Goal: Navigation & Orientation: Find specific page/section

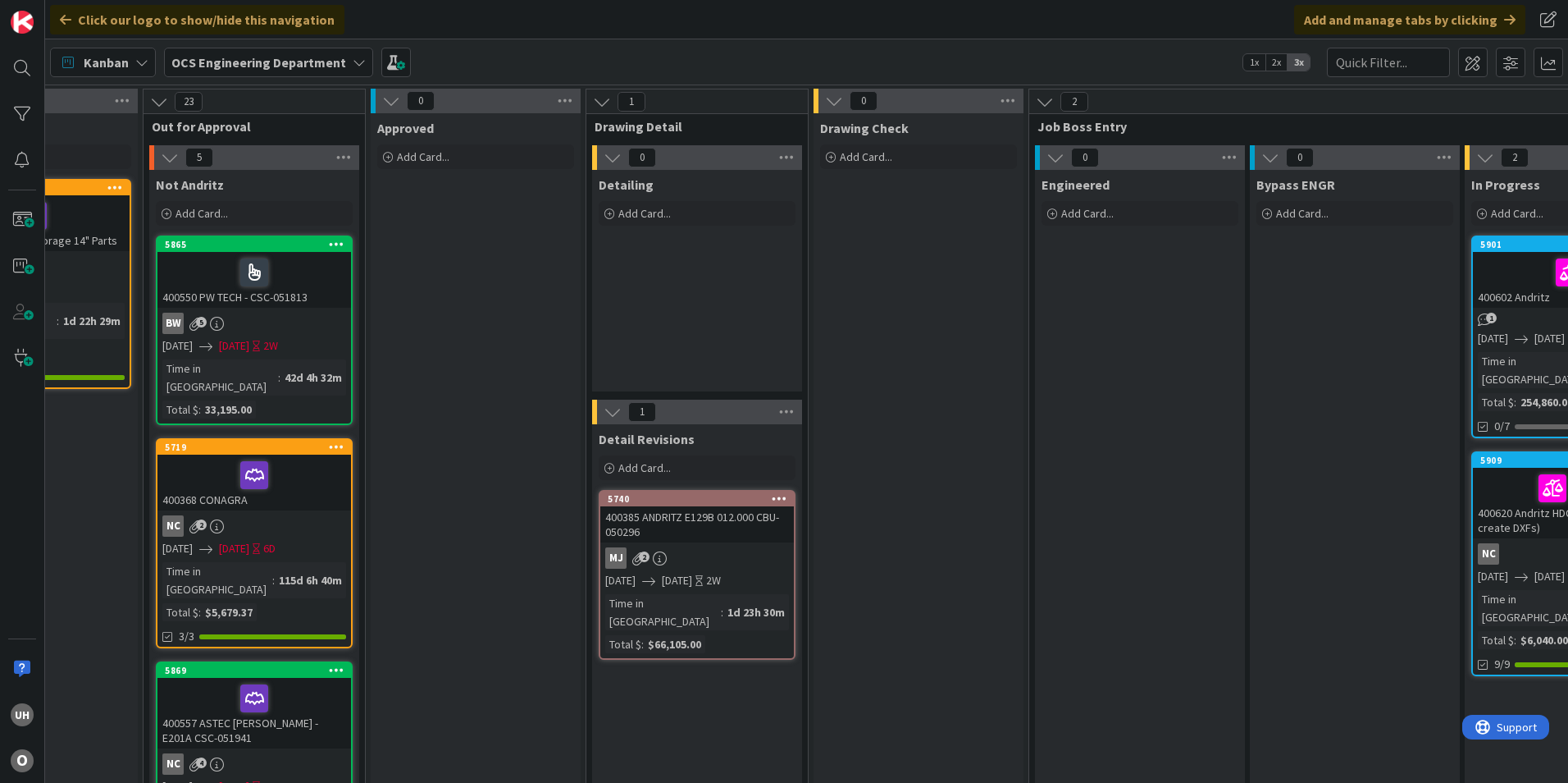
scroll to position [0, 1100]
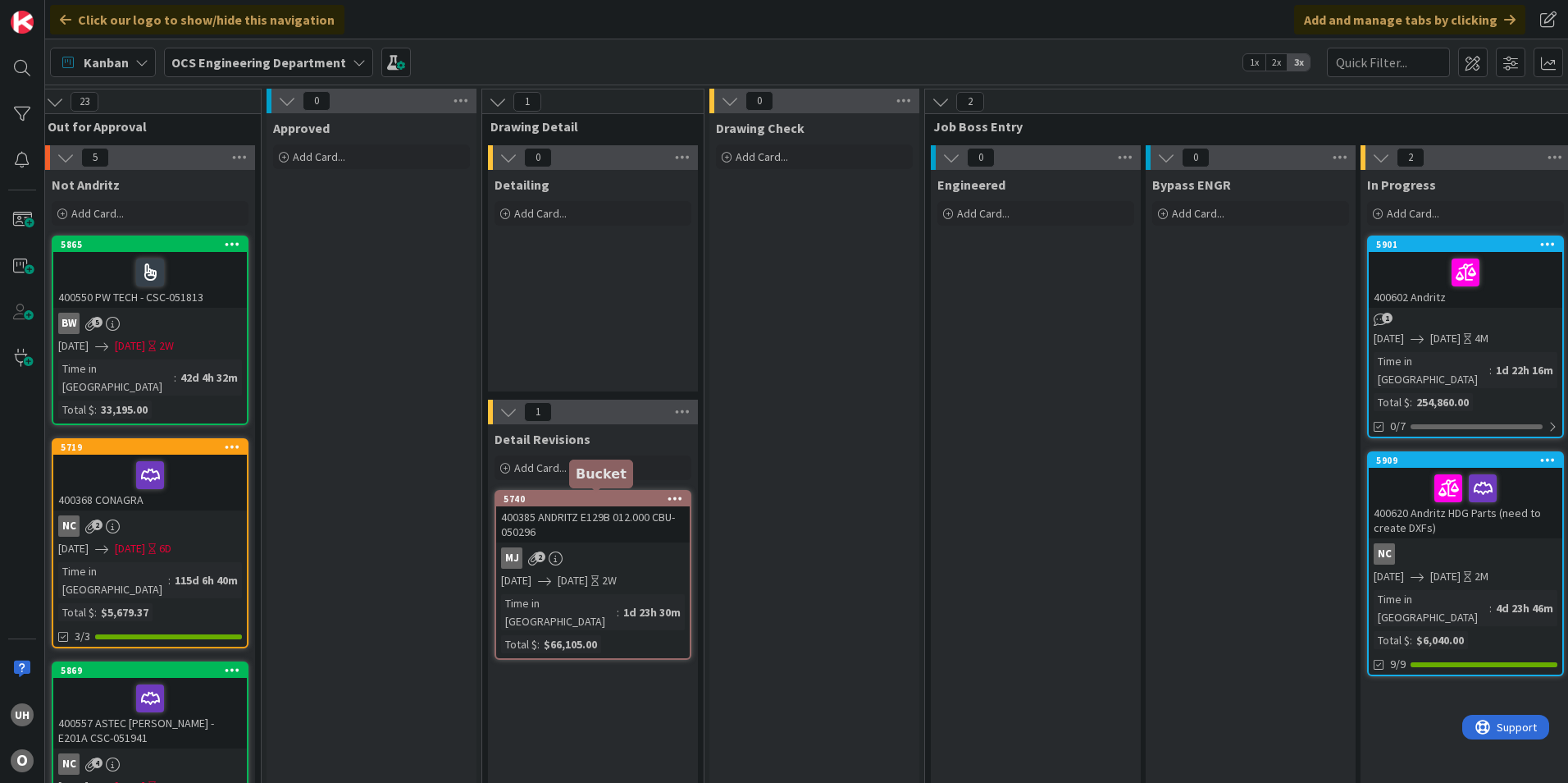
click at [571, 500] on div "5740" at bounding box center [596, 500] width 186 height 12
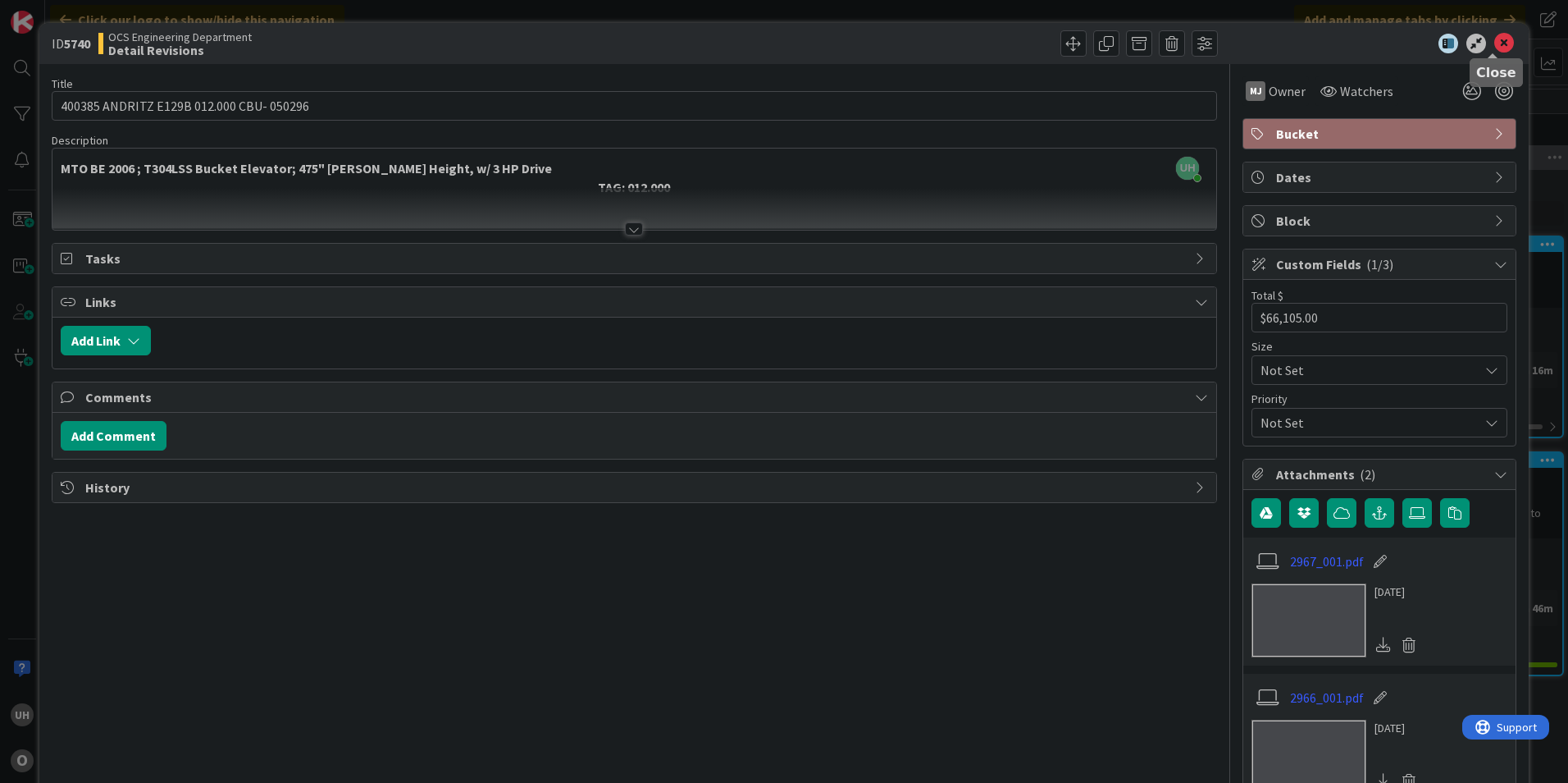
click at [1494, 49] on icon at bounding box center [1504, 44] width 20 height 20
